Goal: Task Accomplishment & Management: Manage account settings

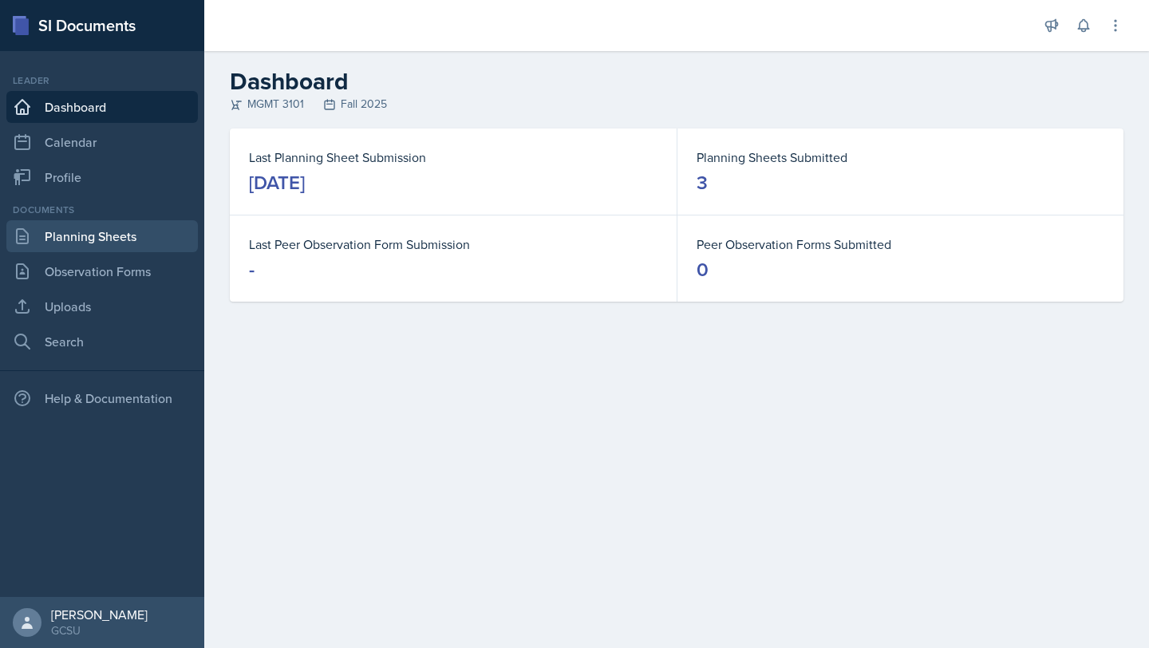
click at [111, 246] on link "Planning Sheets" at bounding box center [102, 236] width 192 height 32
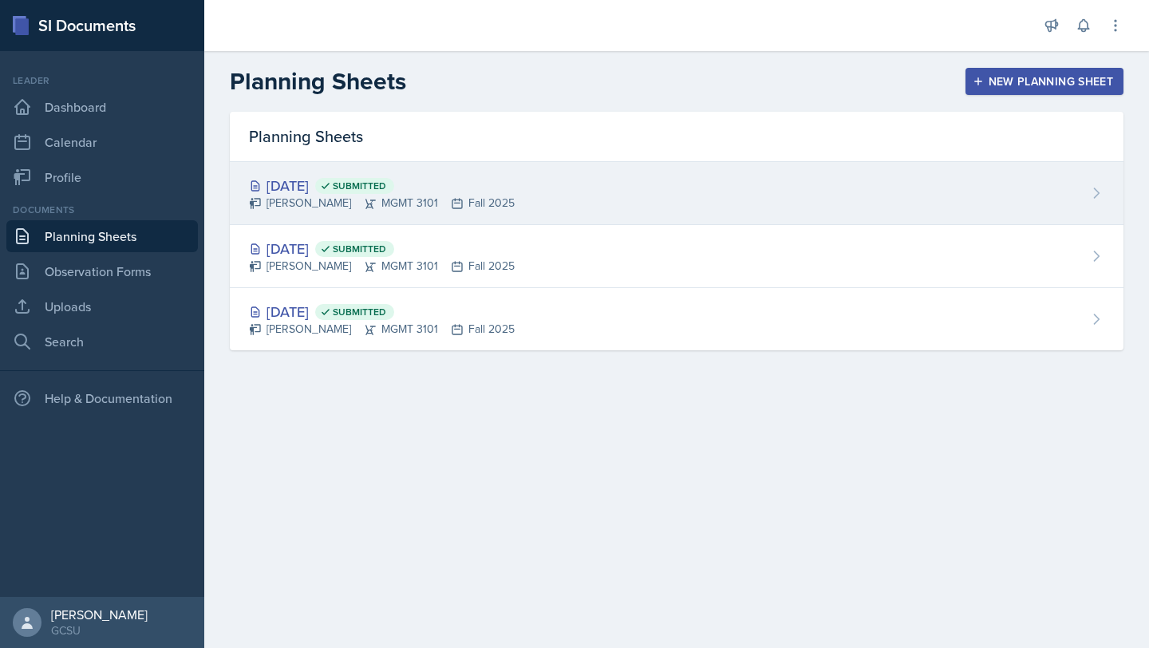
click at [352, 176] on div "[DATE] Submitted" at bounding box center [382, 186] width 266 height 22
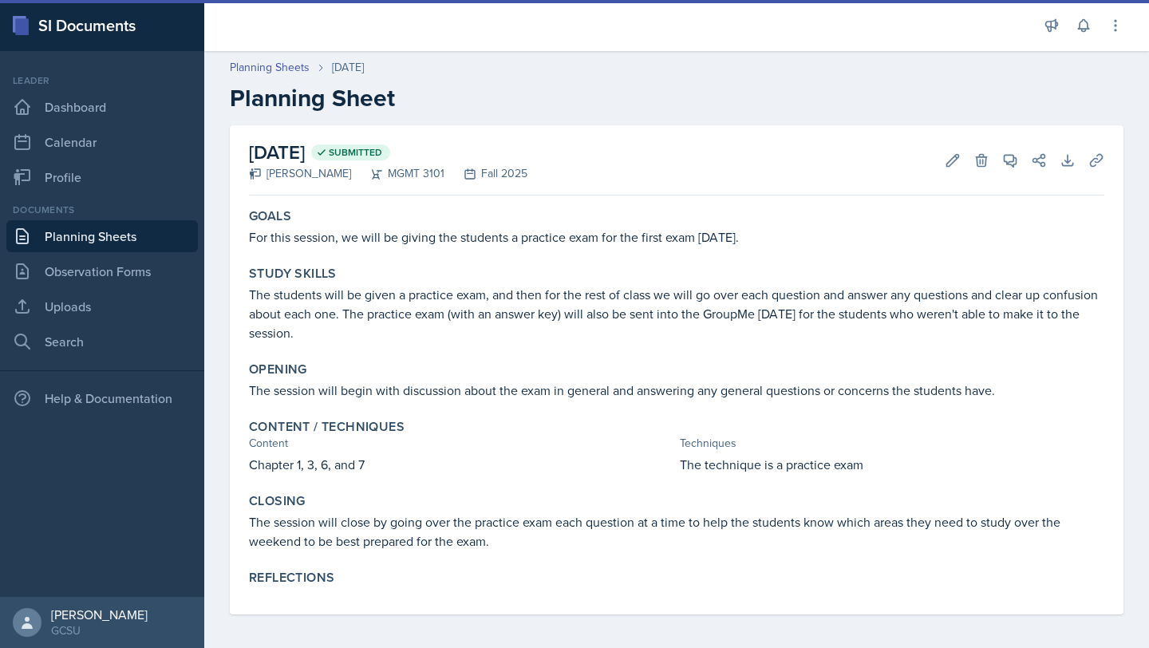
scroll to position [5, 0]
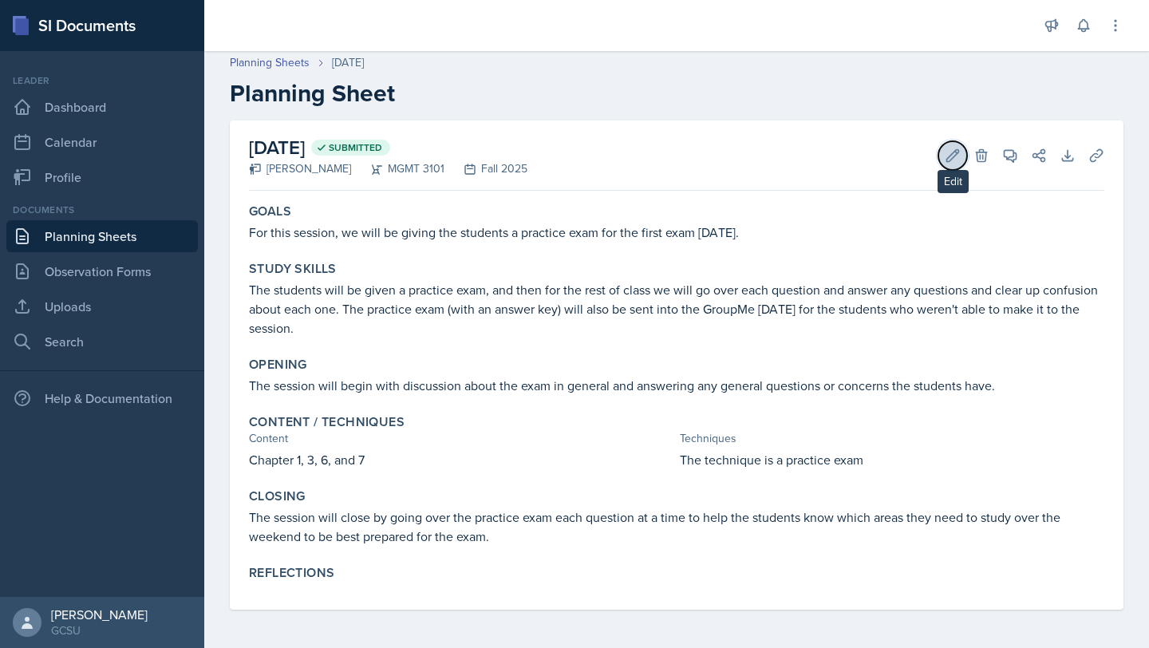
click at [953, 152] on icon at bounding box center [954, 155] width 12 height 12
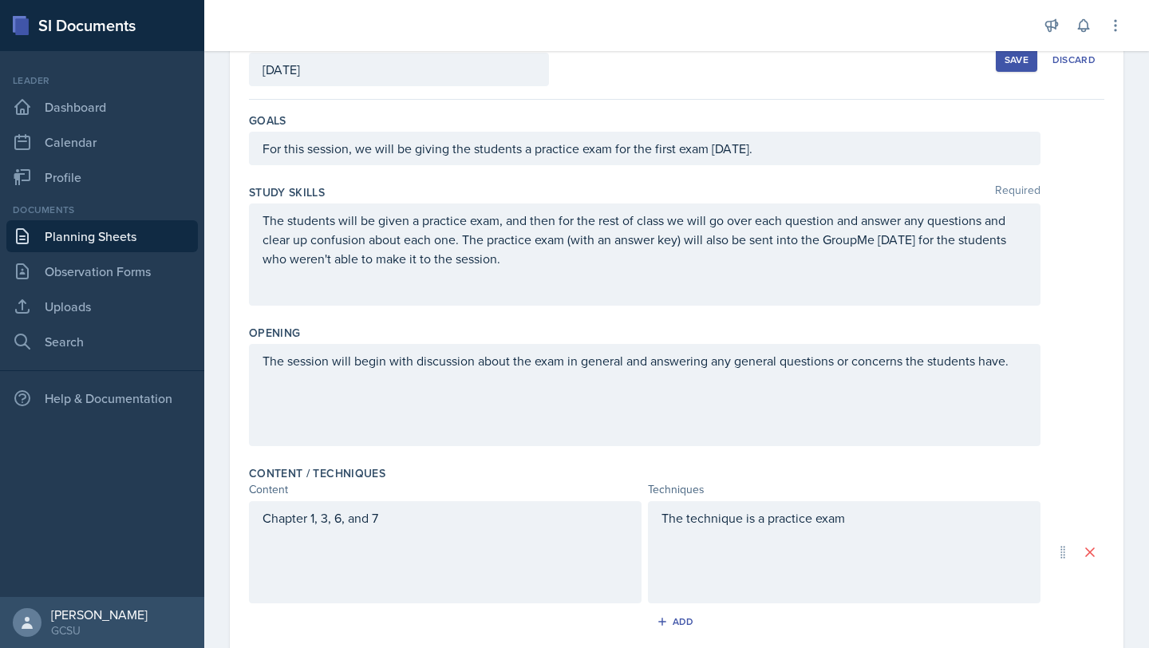
scroll to position [358, 0]
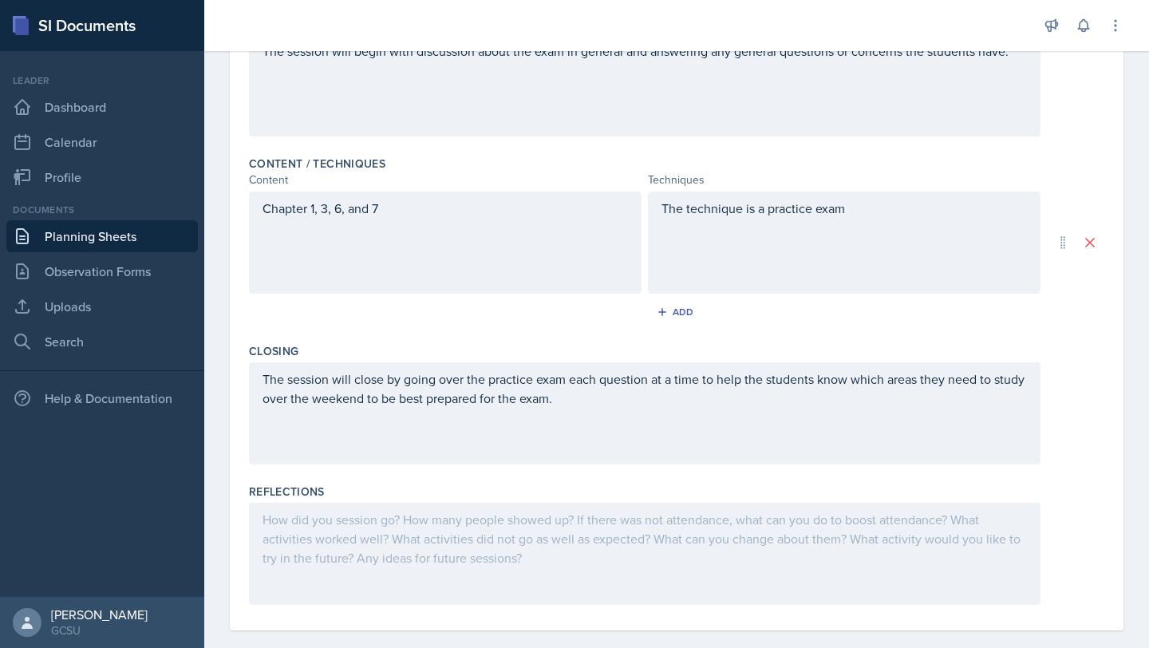
click at [414, 589] on div at bounding box center [645, 554] width 792 height 102
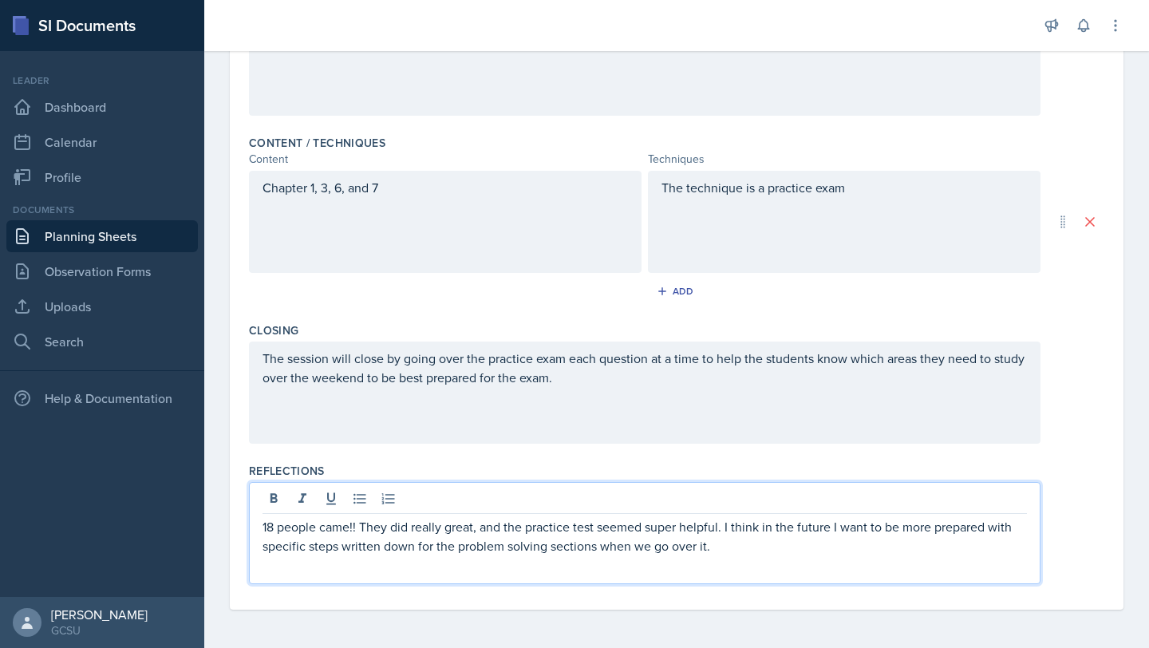
scroll to position [0, 0]
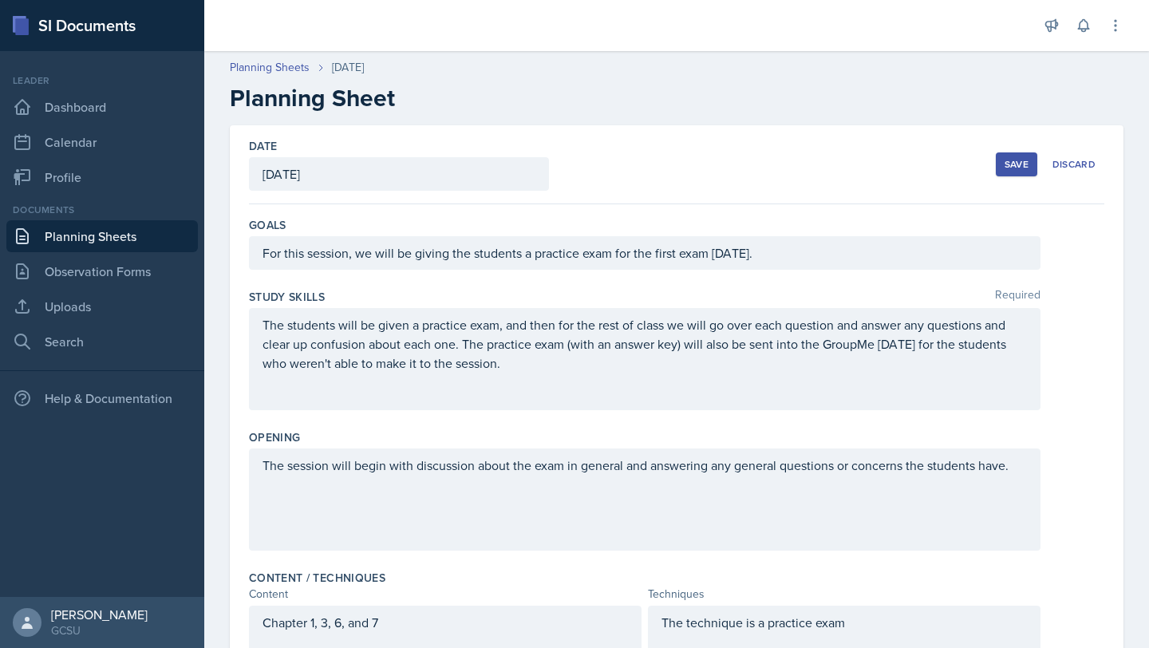
click at [1010, 160] on div "Save" at bounding box center [1017, 164] width 24 height 13
